Goal: Information Seeking & Learning: Learn about a topic

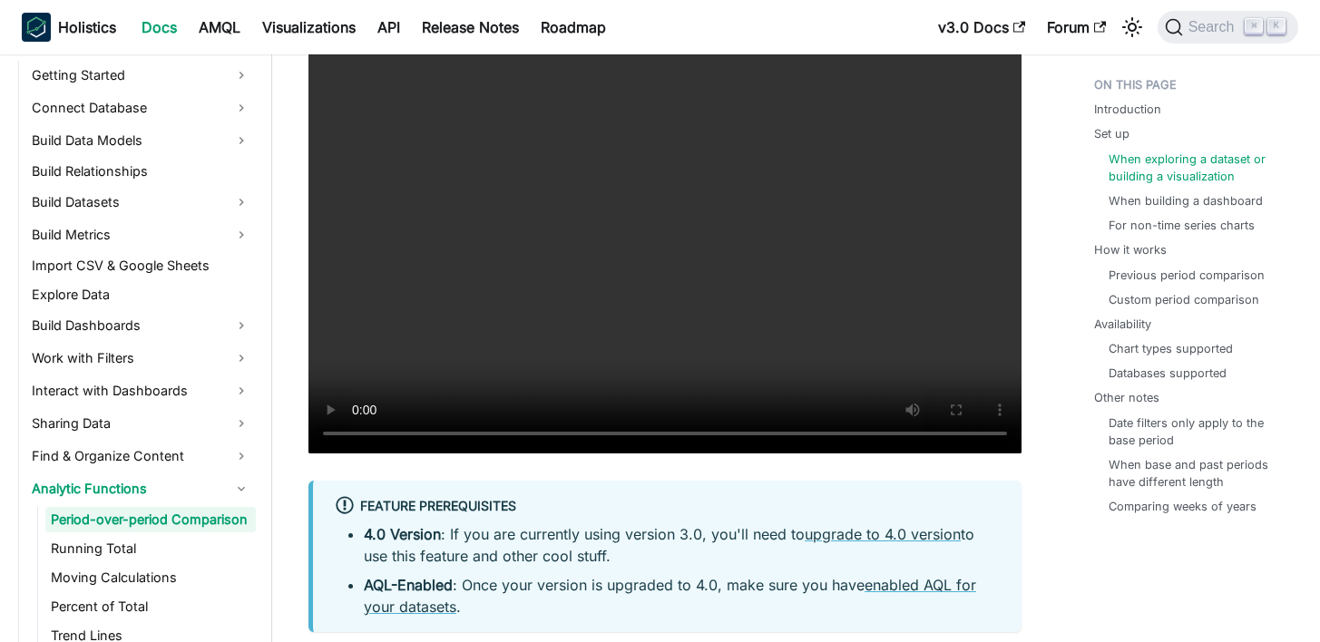
scroll to position [313, 0]
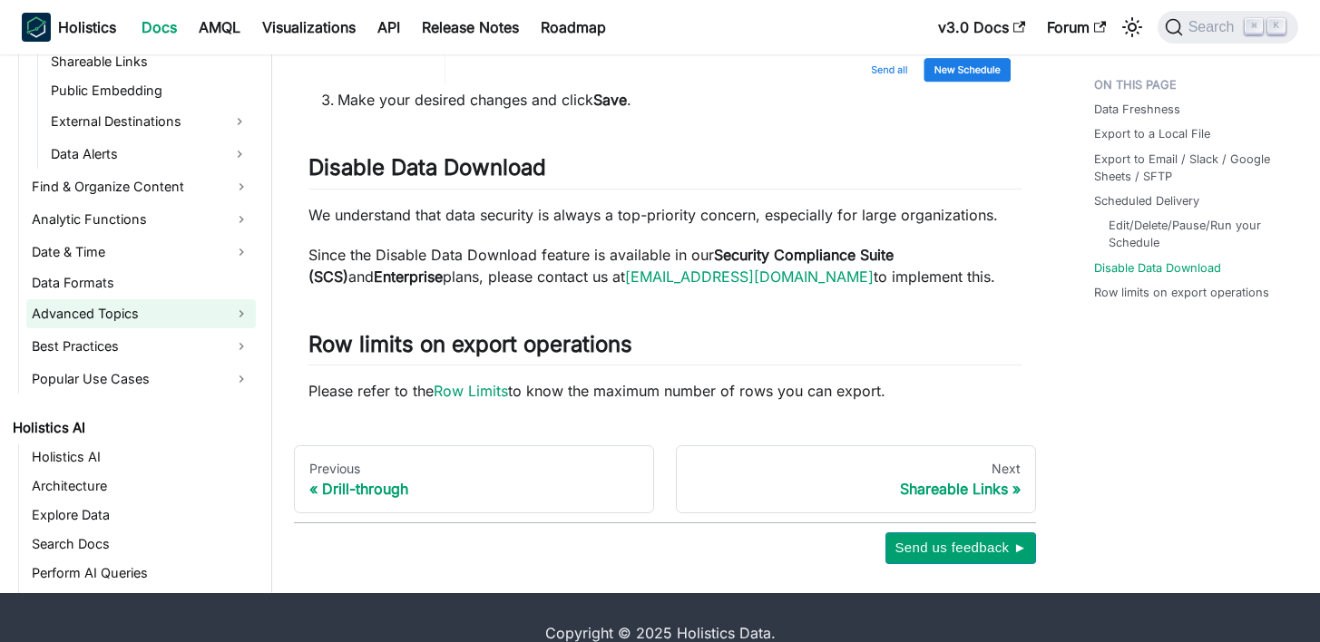
scroll to position [696, 0]
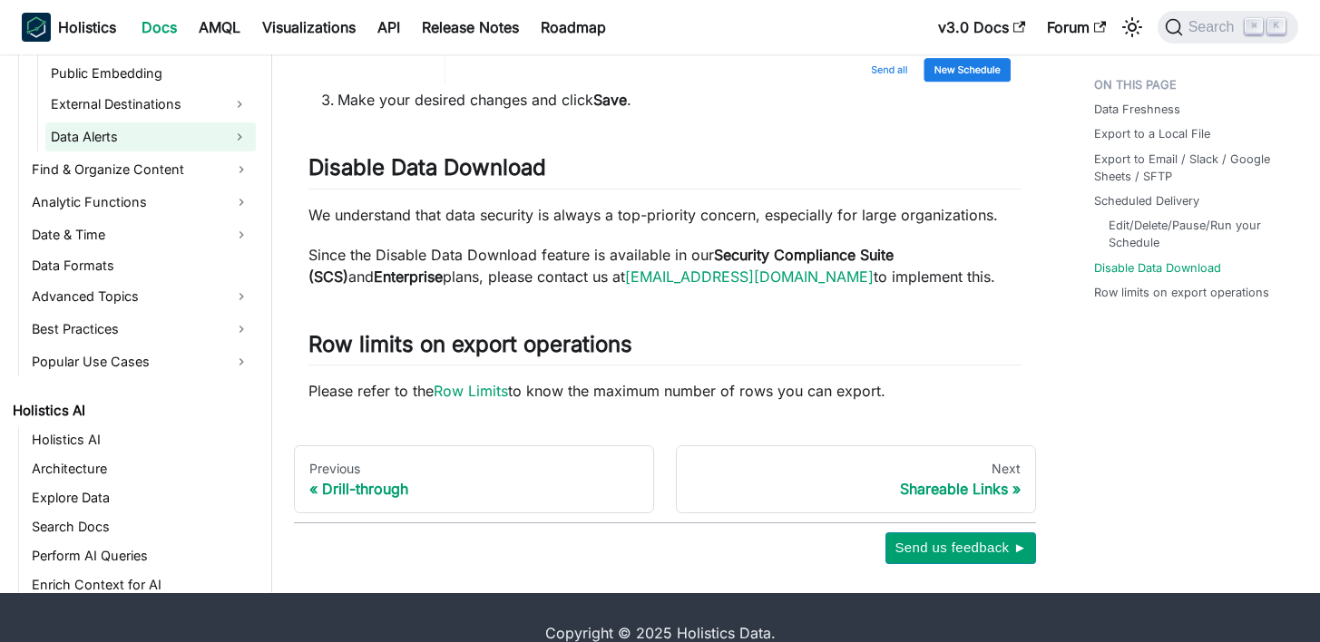
click at [135, 133] on link "Data Alerts" at bounding box center [134, 136] width 178 height 29
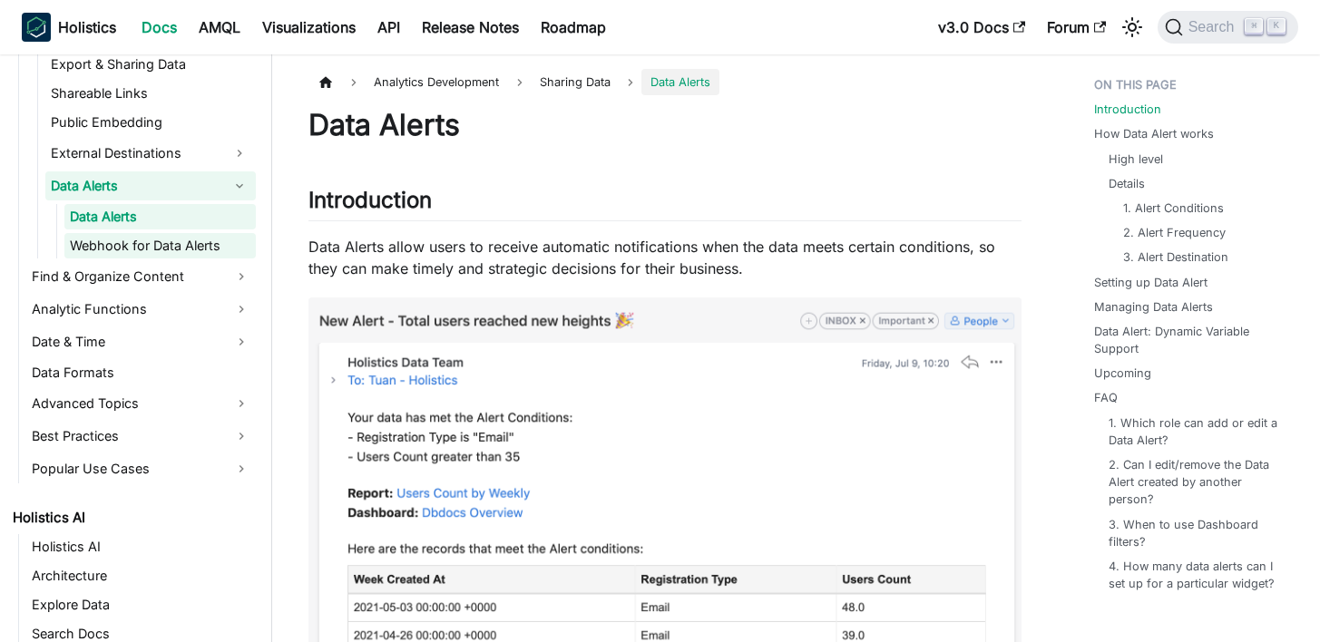
click at [139, 248] on link "Webhook for Data Alerts" at bounding box center [159, 245] width 191 height 25
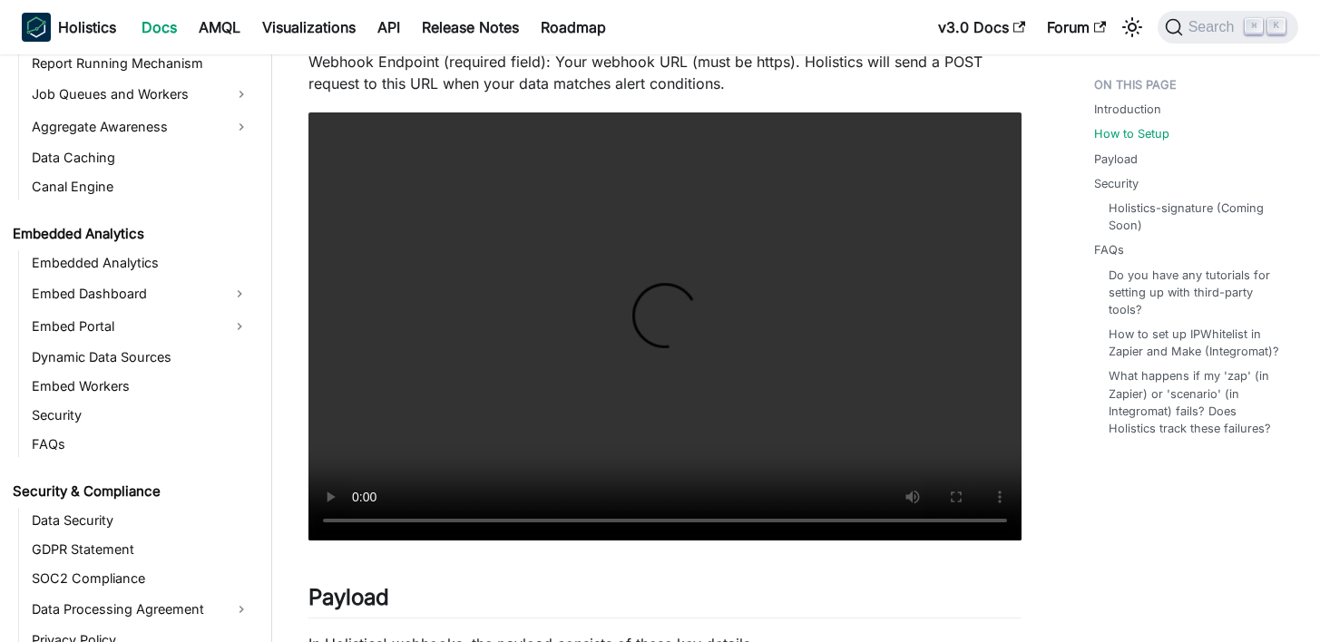
scroll to position [2188, 0]
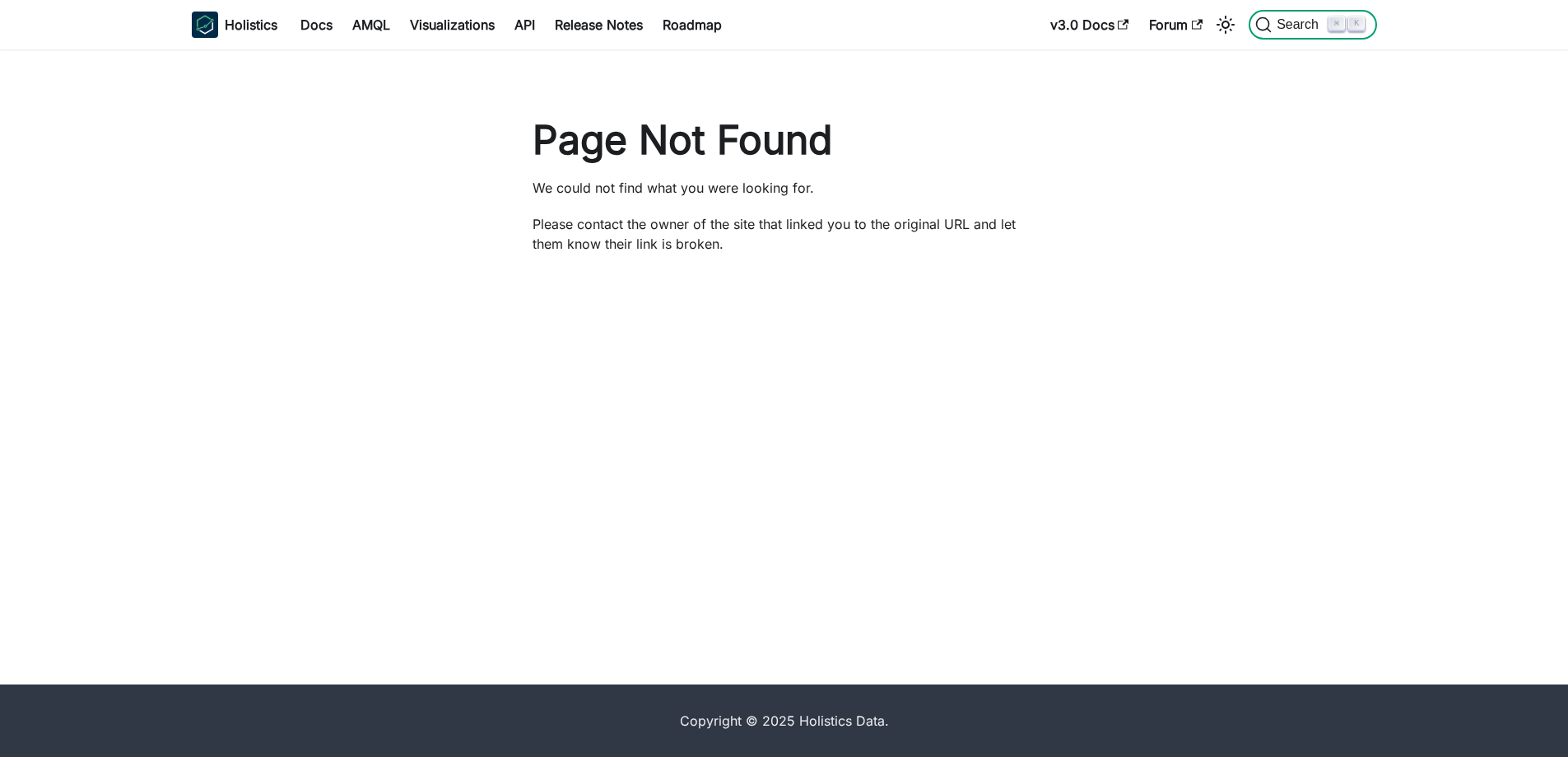
click at [1300, 30] on span "Search" at bounding box center [1299, 25] width 57 height 15
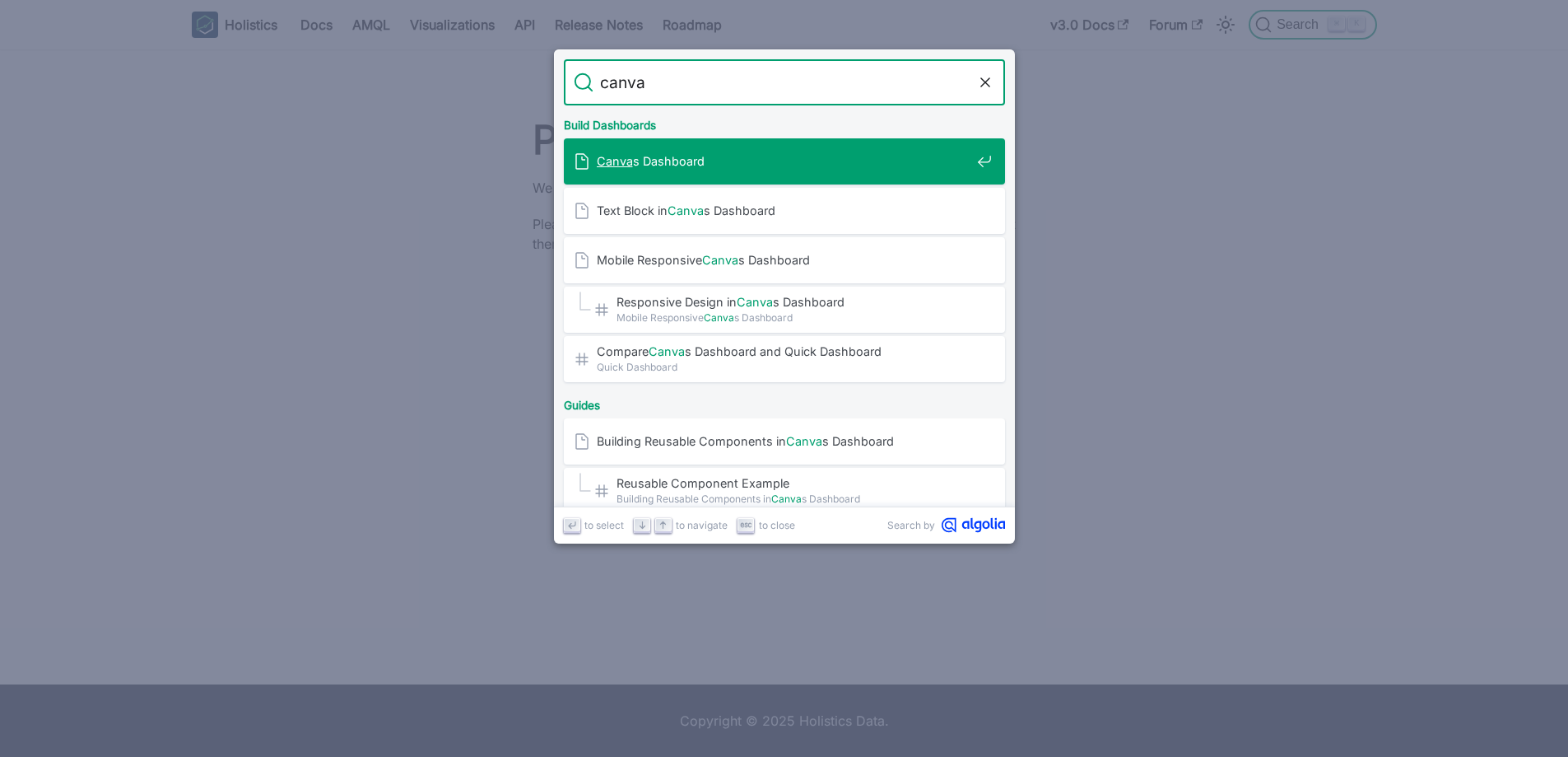
type input "canvas"
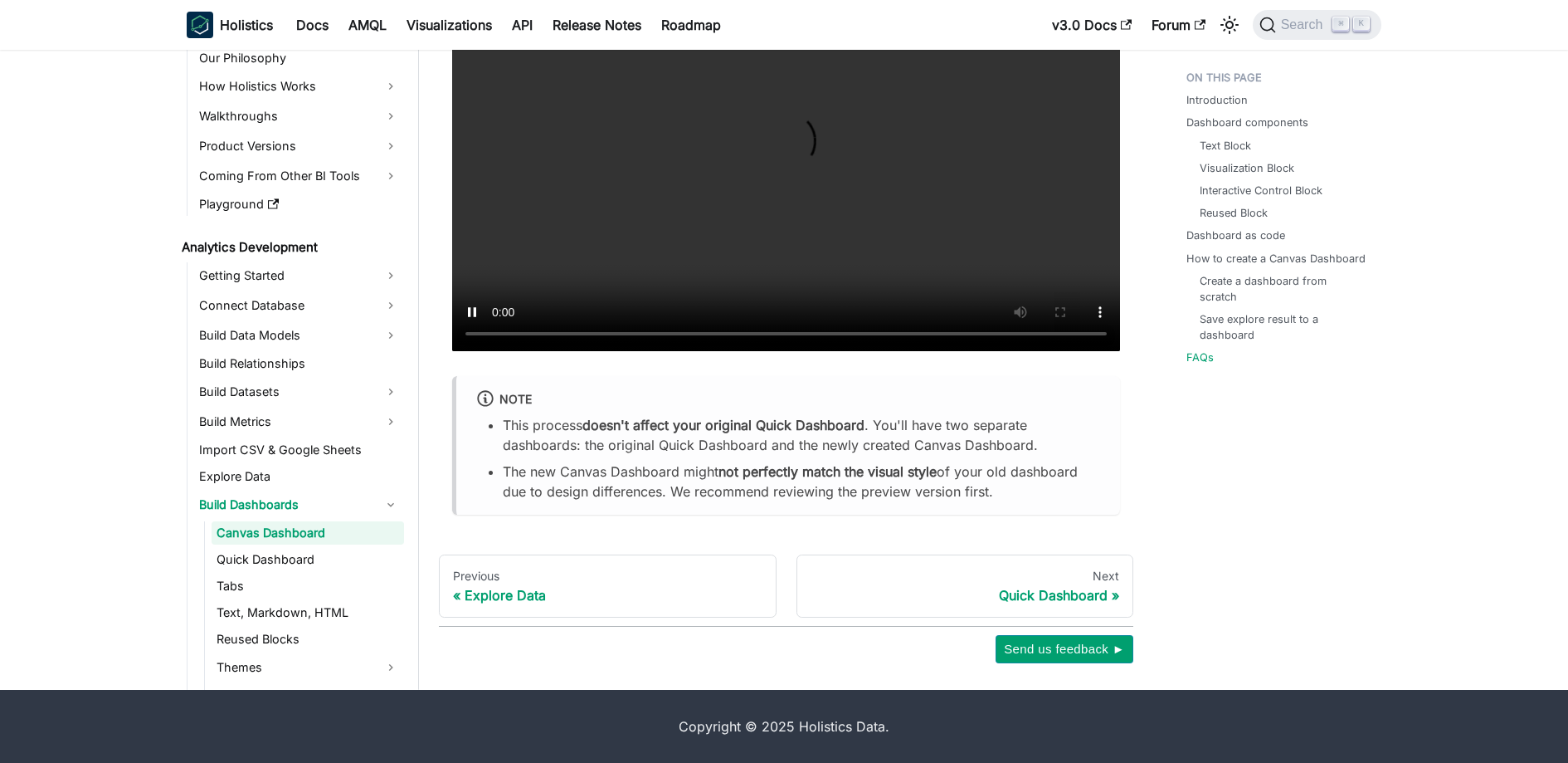
scroll to position [6916, 0]
click at [1101, 596] on div "Quick Dashboard" at bounding box center [965, 595] width 309 height 16
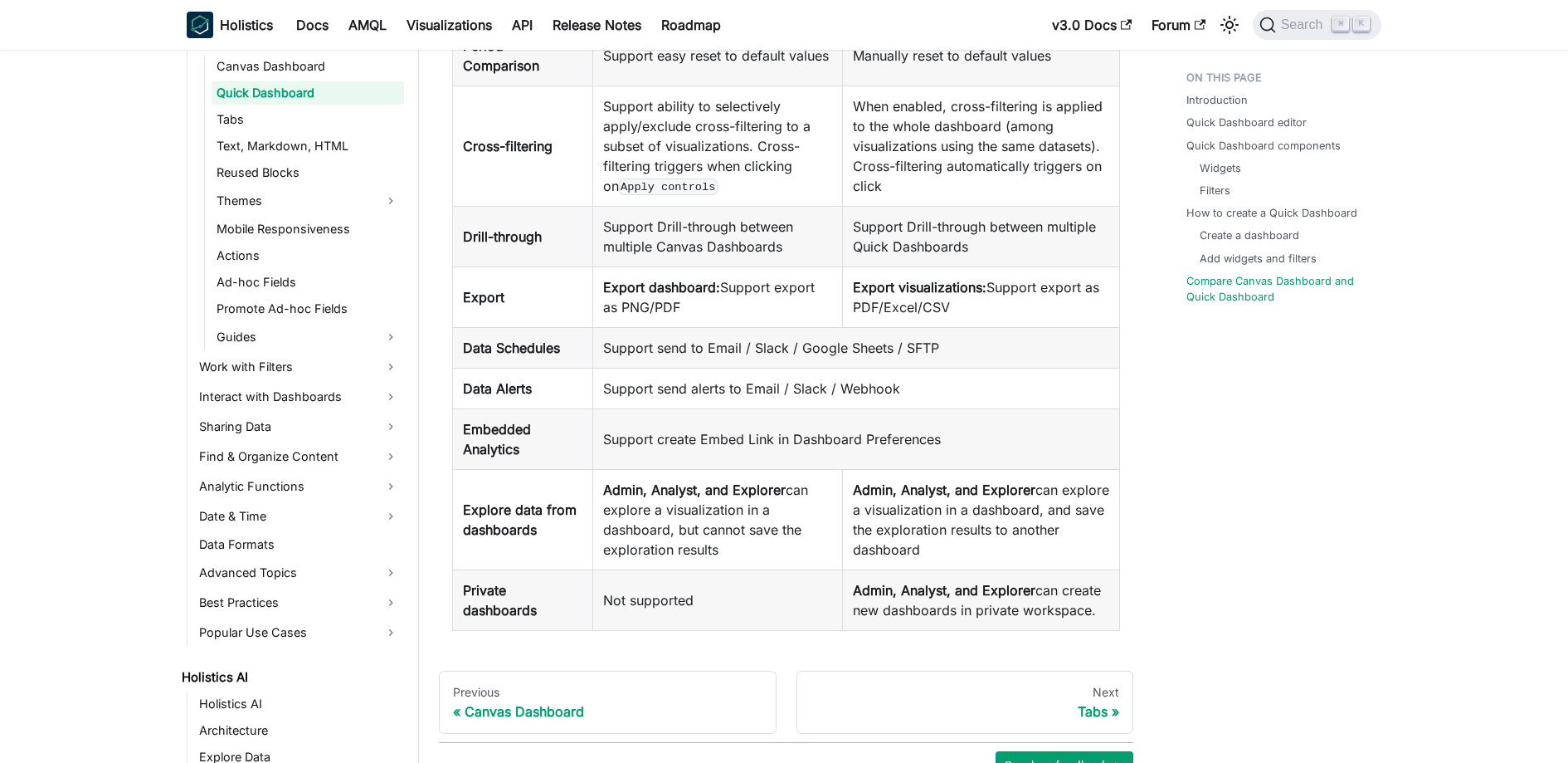
scroll to position [5004, 0]
